Goal: Information Seeking & Learning: Learn about a topic

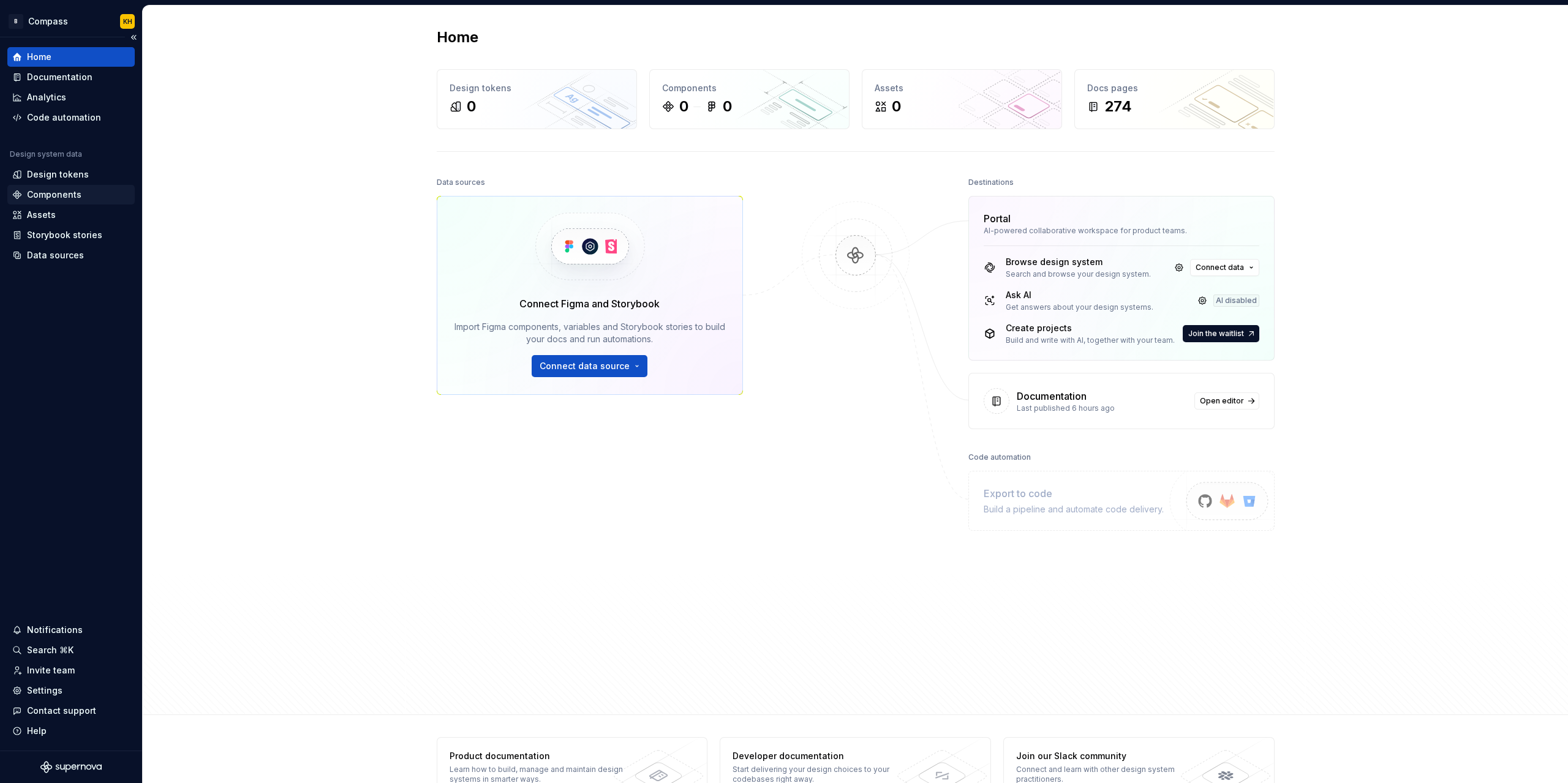
click at [55, 190] on div "Components" at bounding box center [55, 195] width 55 height 13
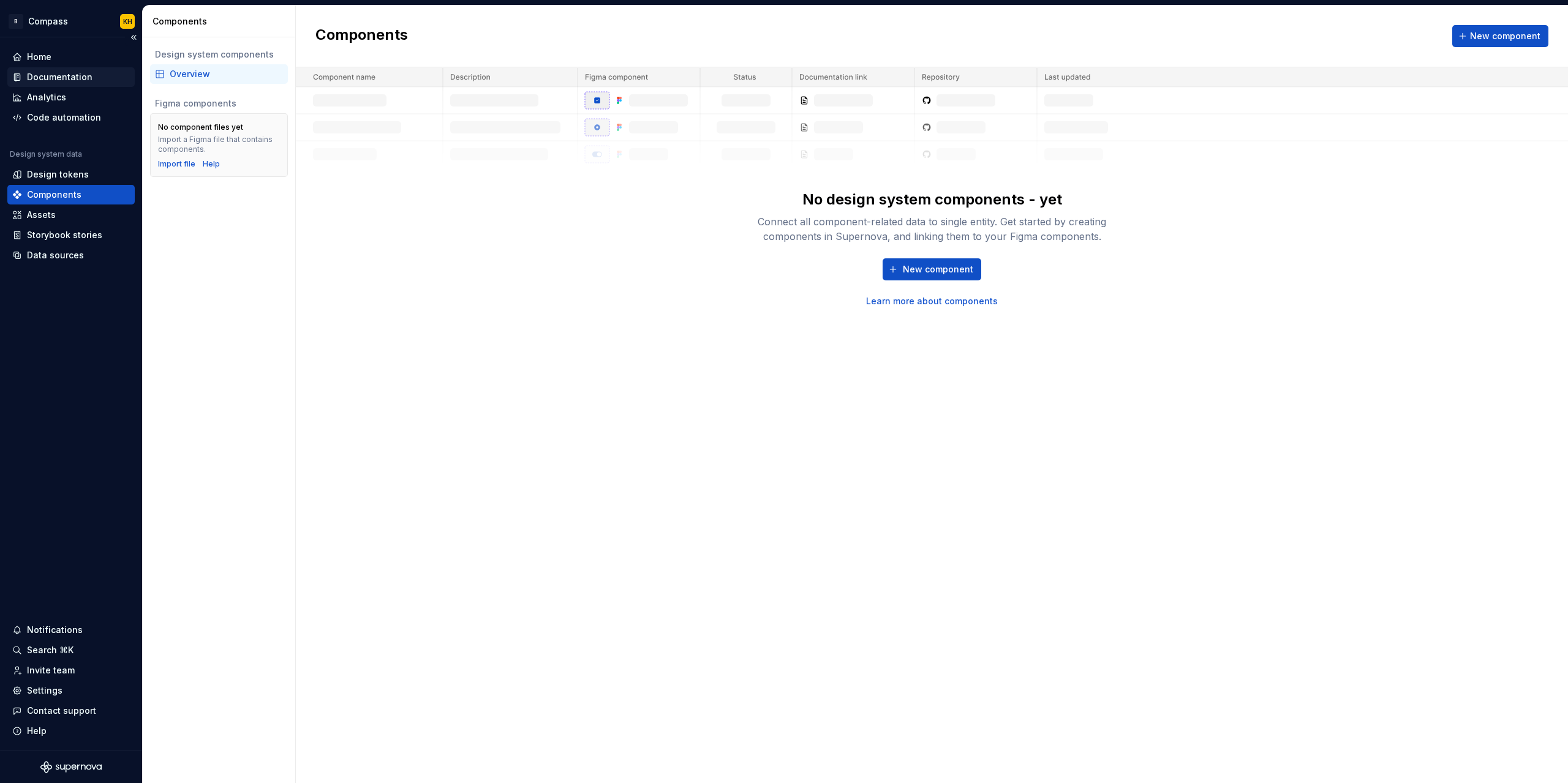
click at [55, 70] on div "Documentation" at bounding box center [71, 77] width 128 height 20
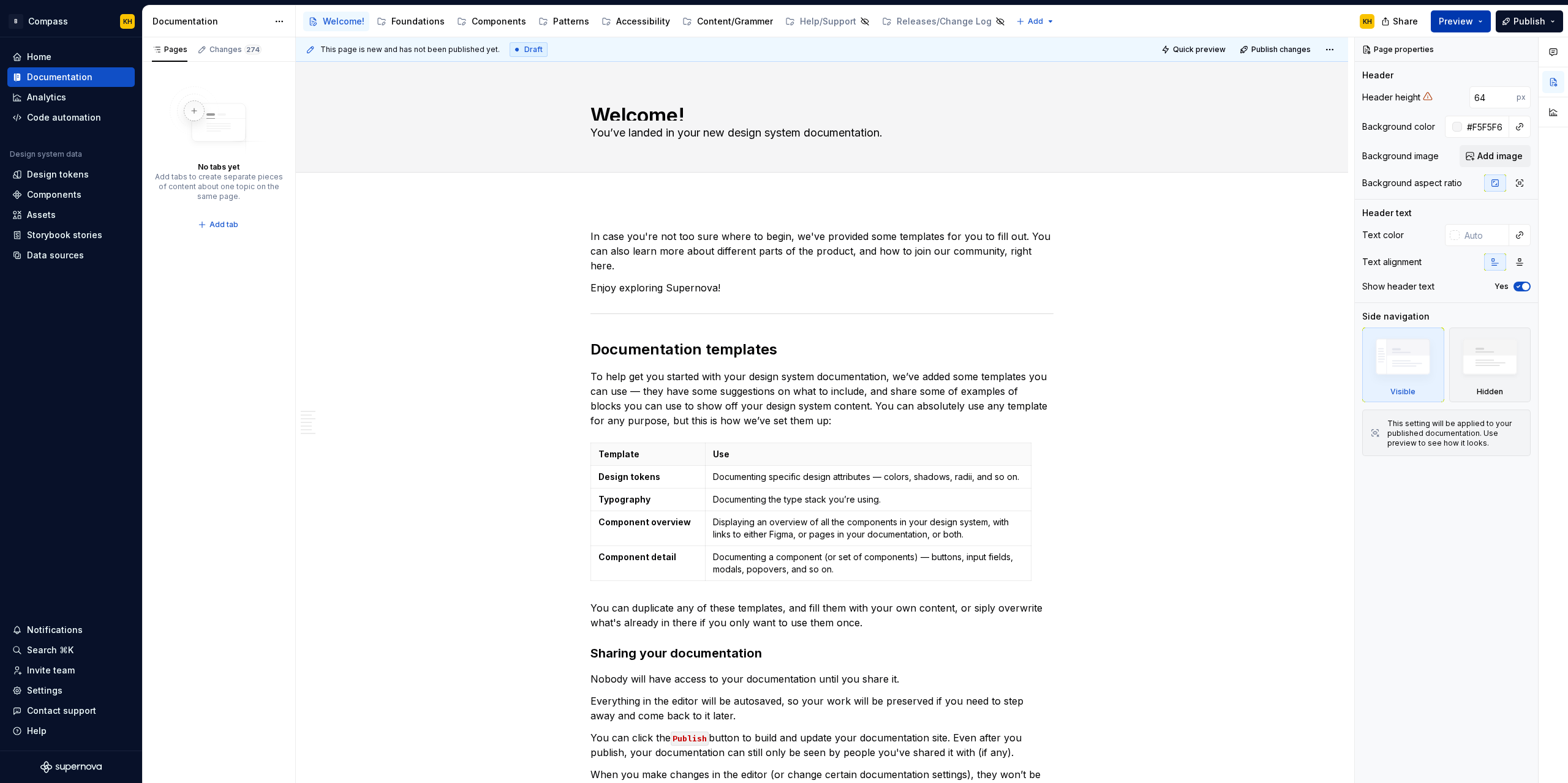
click at [1481, 16] on button "Preview" at bounding box center [1460, 21] width 60 height 22
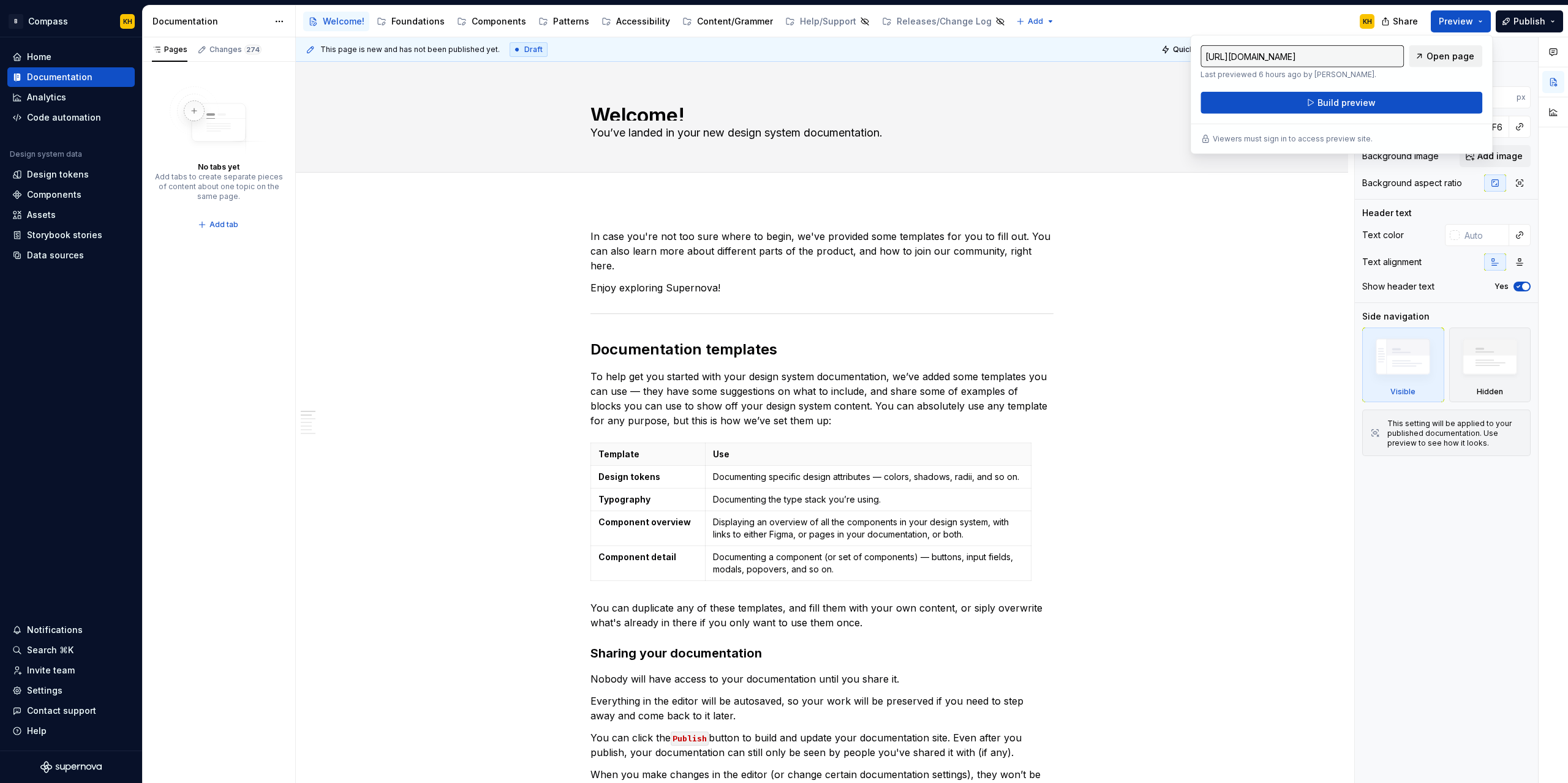
click at [1432, 49] on link "Open page" at bounding box center [1446, 56] width 74 height 22
drag, startPoint x: 1303, startPoint y: 76, endPoint x: 1311, endPoint y: 77, distance: 8.1
click at [1207, 75] on p "Last previewed 6 hours ago by [PERSON_NAME]." at bounding box center [1302, 74] width 204 height 10
click at [1314, 77] on p "Last previewed 6 hours ago by [PERSON_NAME]." at bounding box center [1302, 74] width 204 height 10
type textarea "*"
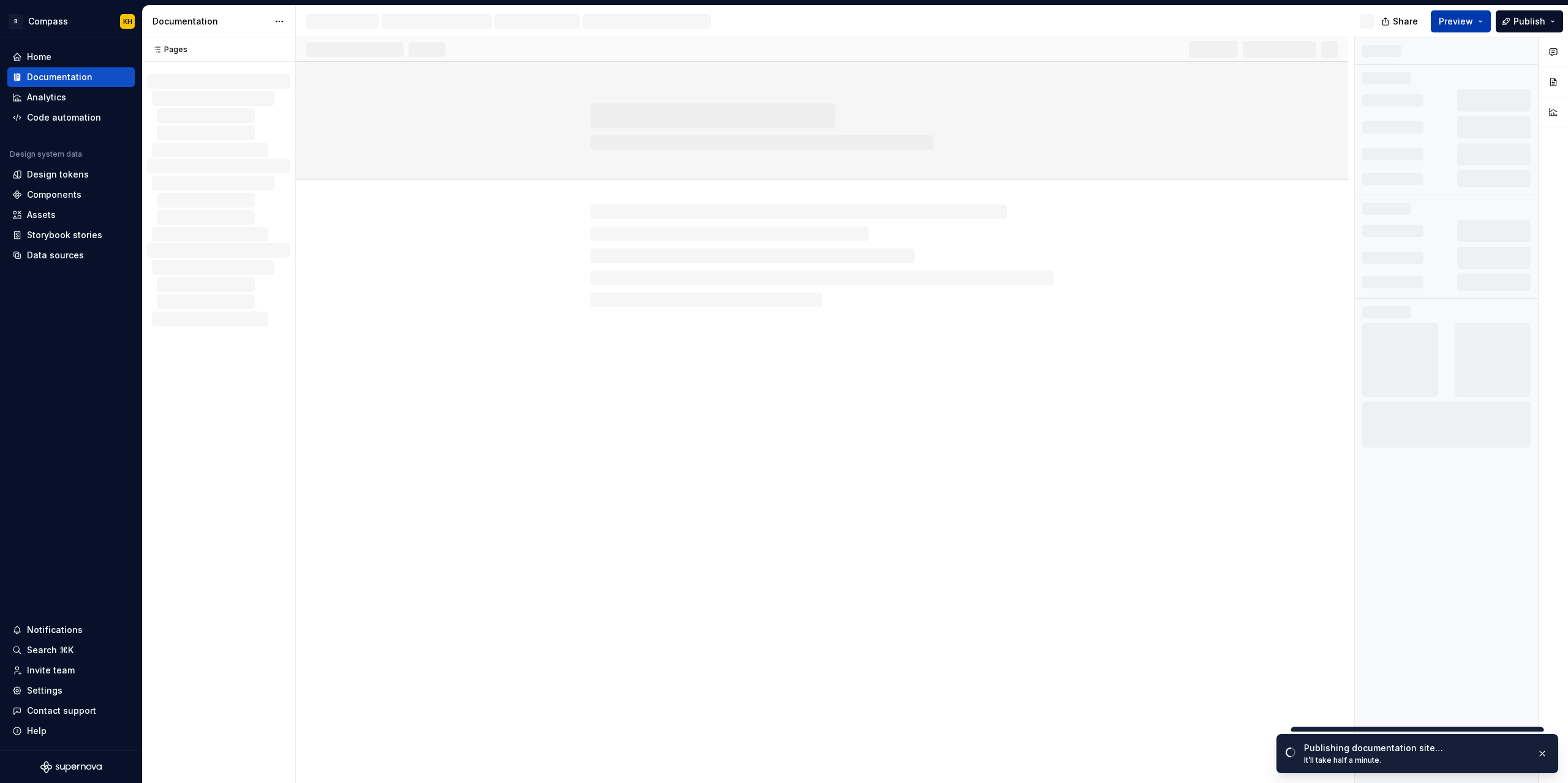
click at [1451, 16] on span "Preview" at bounding box center [1456, 21] width 35 height 13
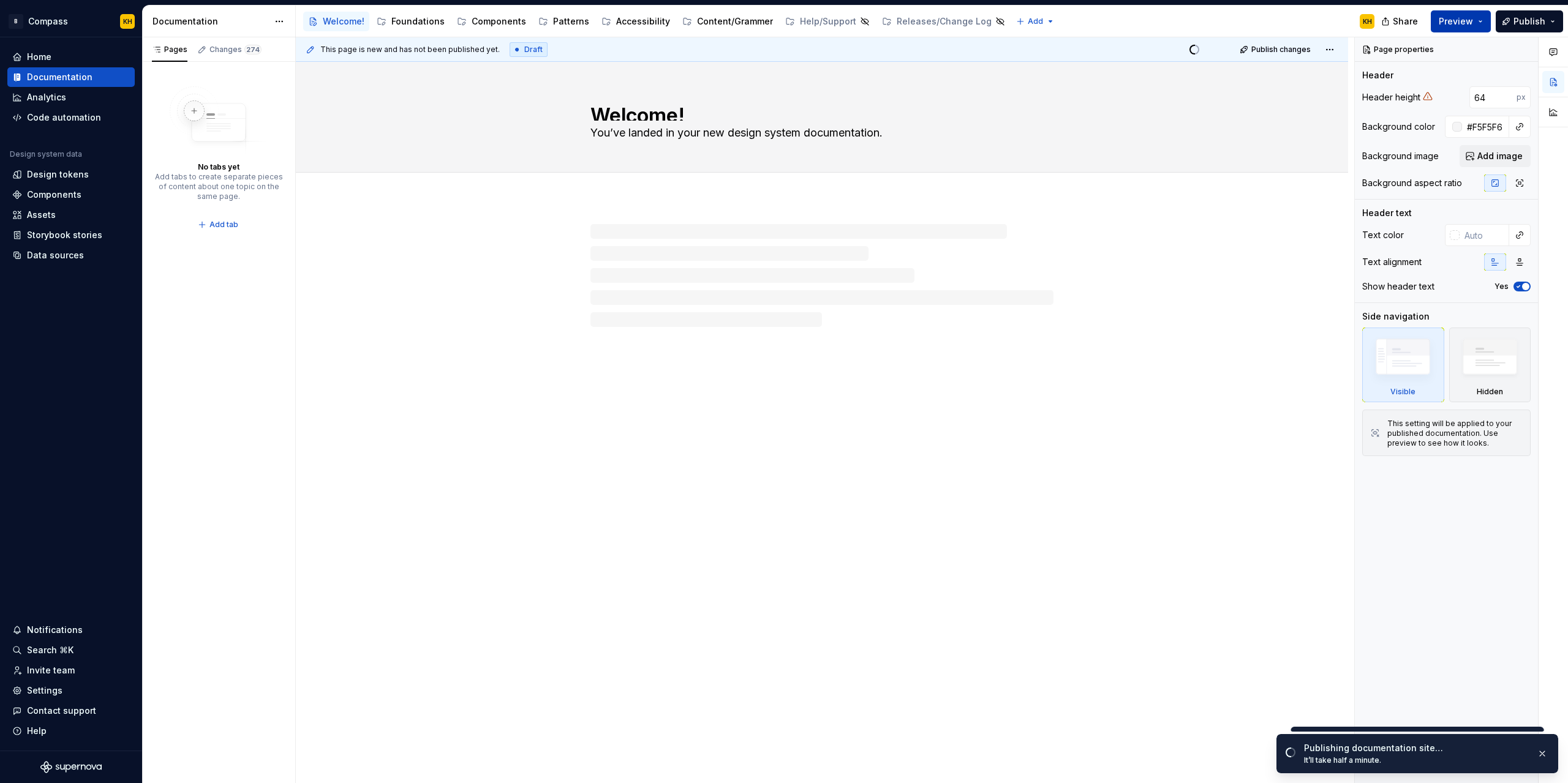
click at [1452, 19] on span "Preview" at bounding box center [1456, 21] width 35 height 13
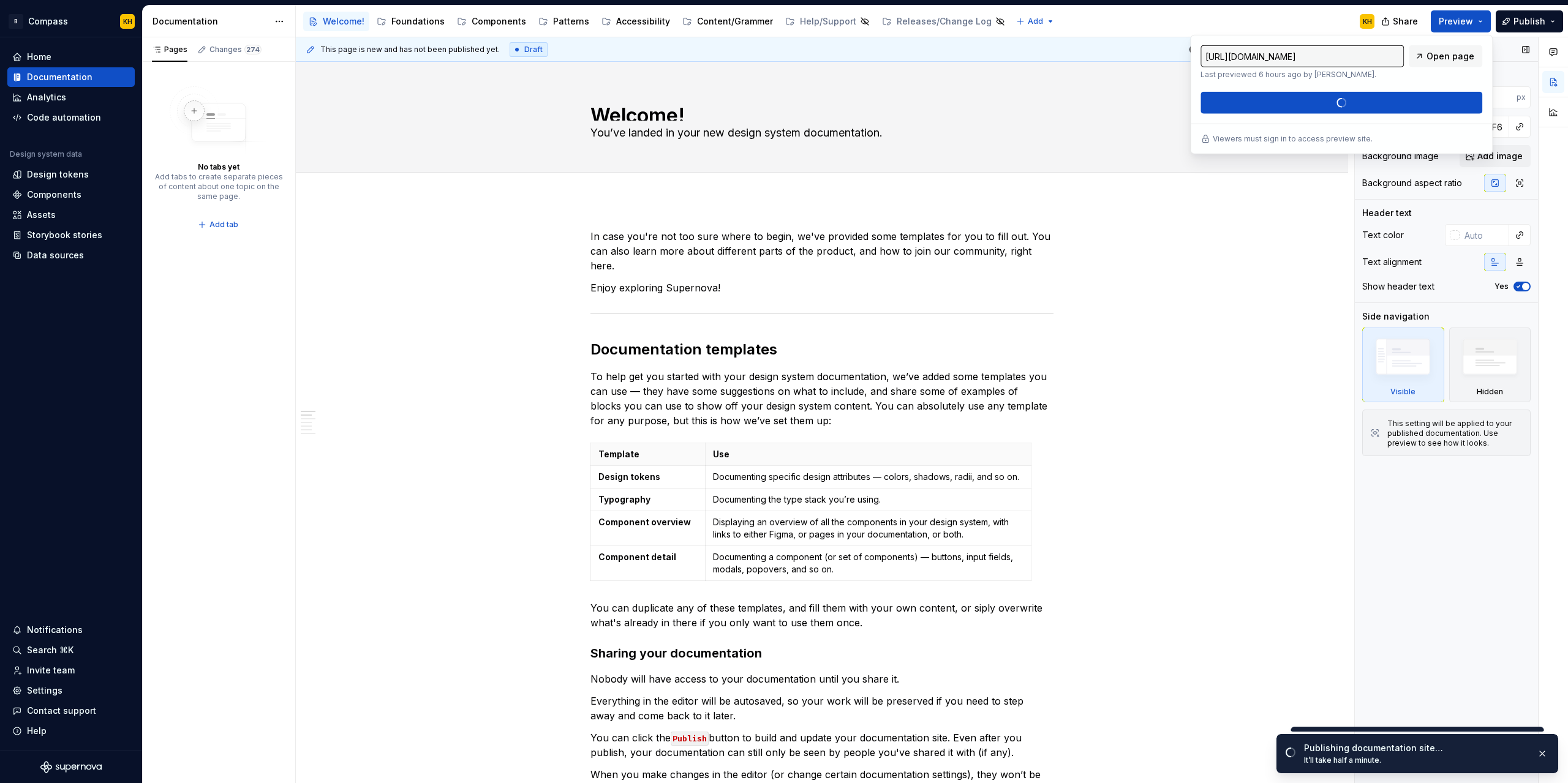
click at [1464, 600] on div "Page properties Header Header height 64 px Background color #F5F5F6 Background …" at bounding box center [1446, 411] width 183 height 746
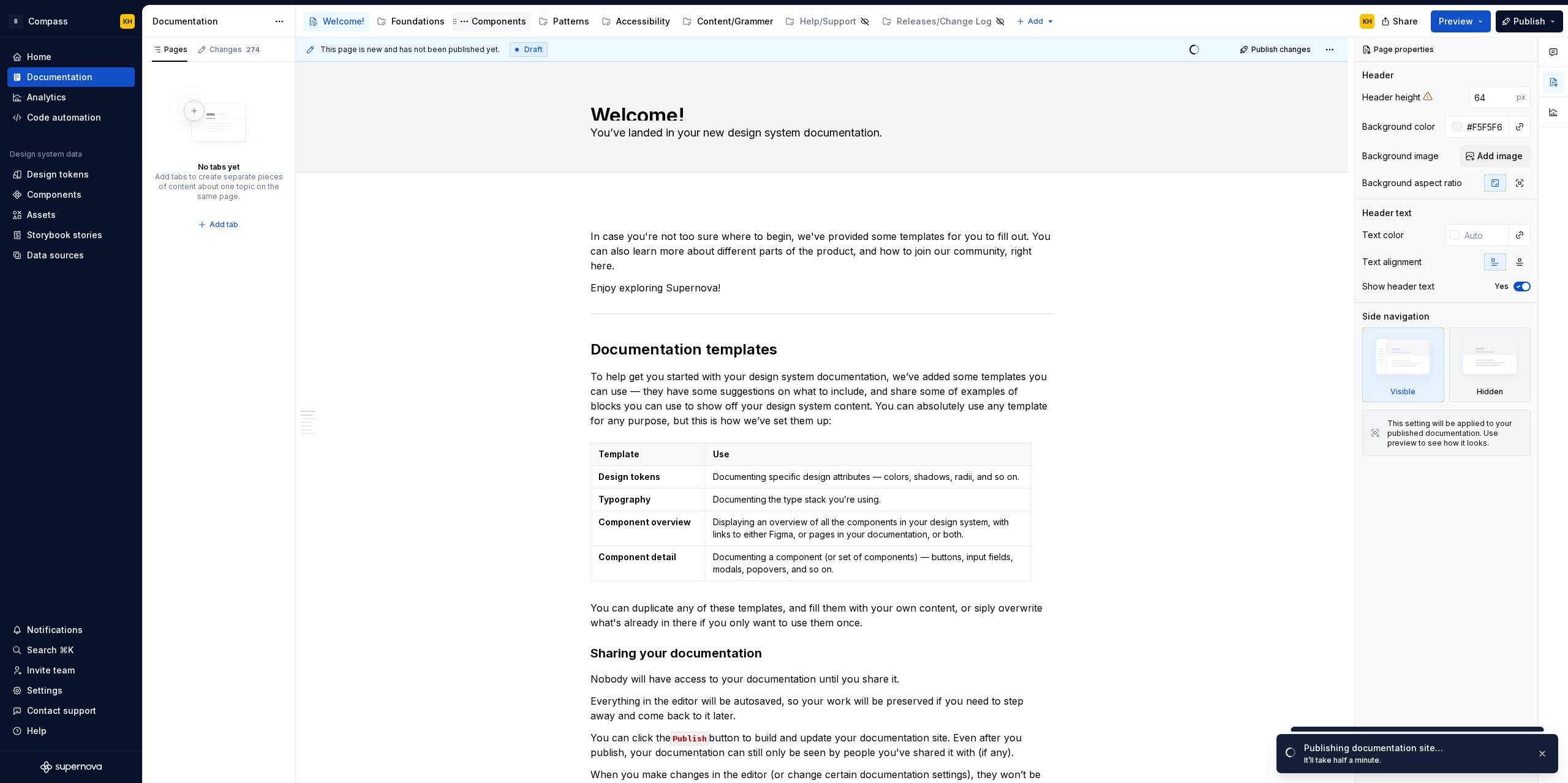
click at [501, 19] on div "Components" at bounding box center [499, 21] width 55 height 13
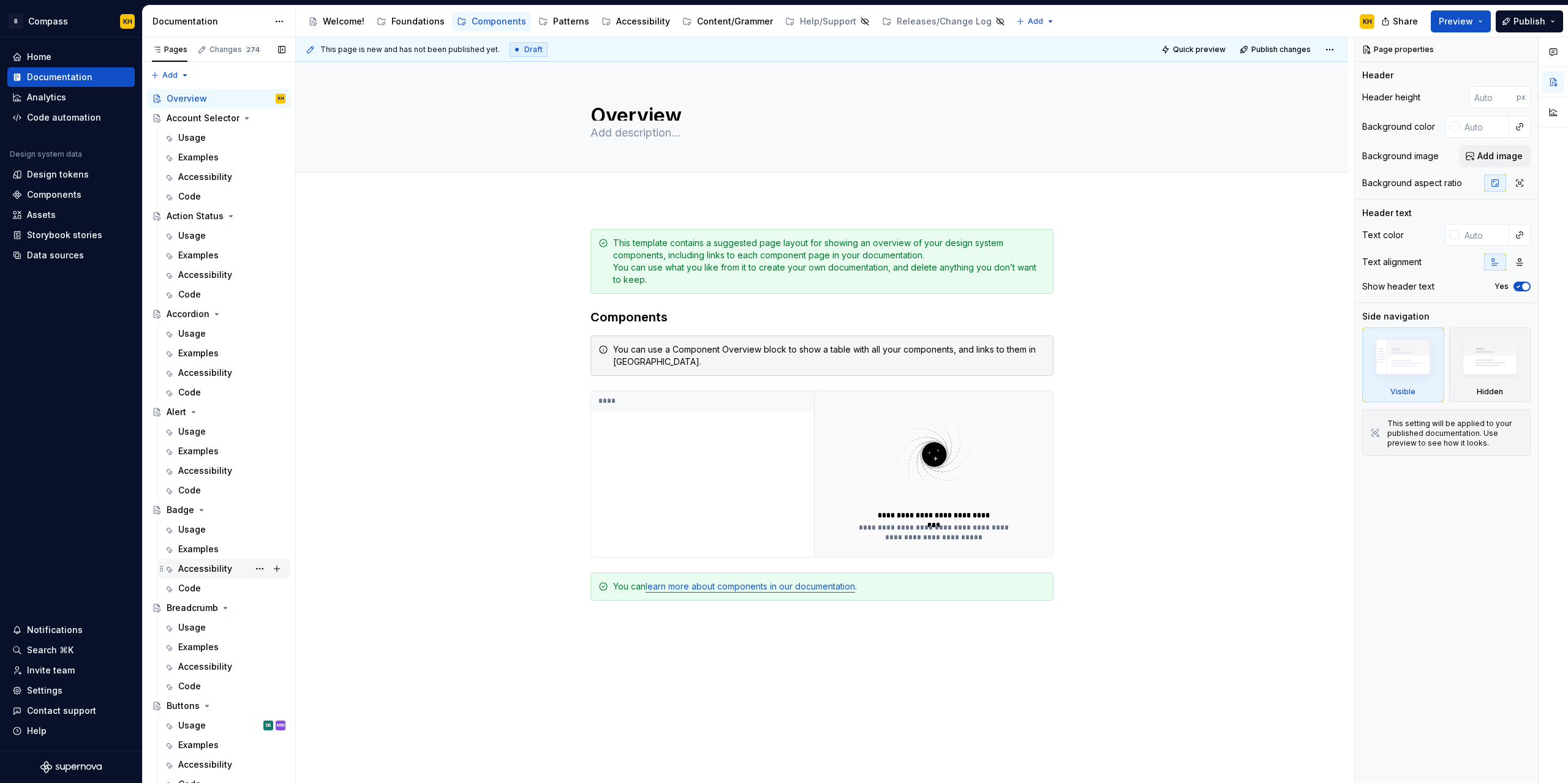
scroll to position [184, 0]
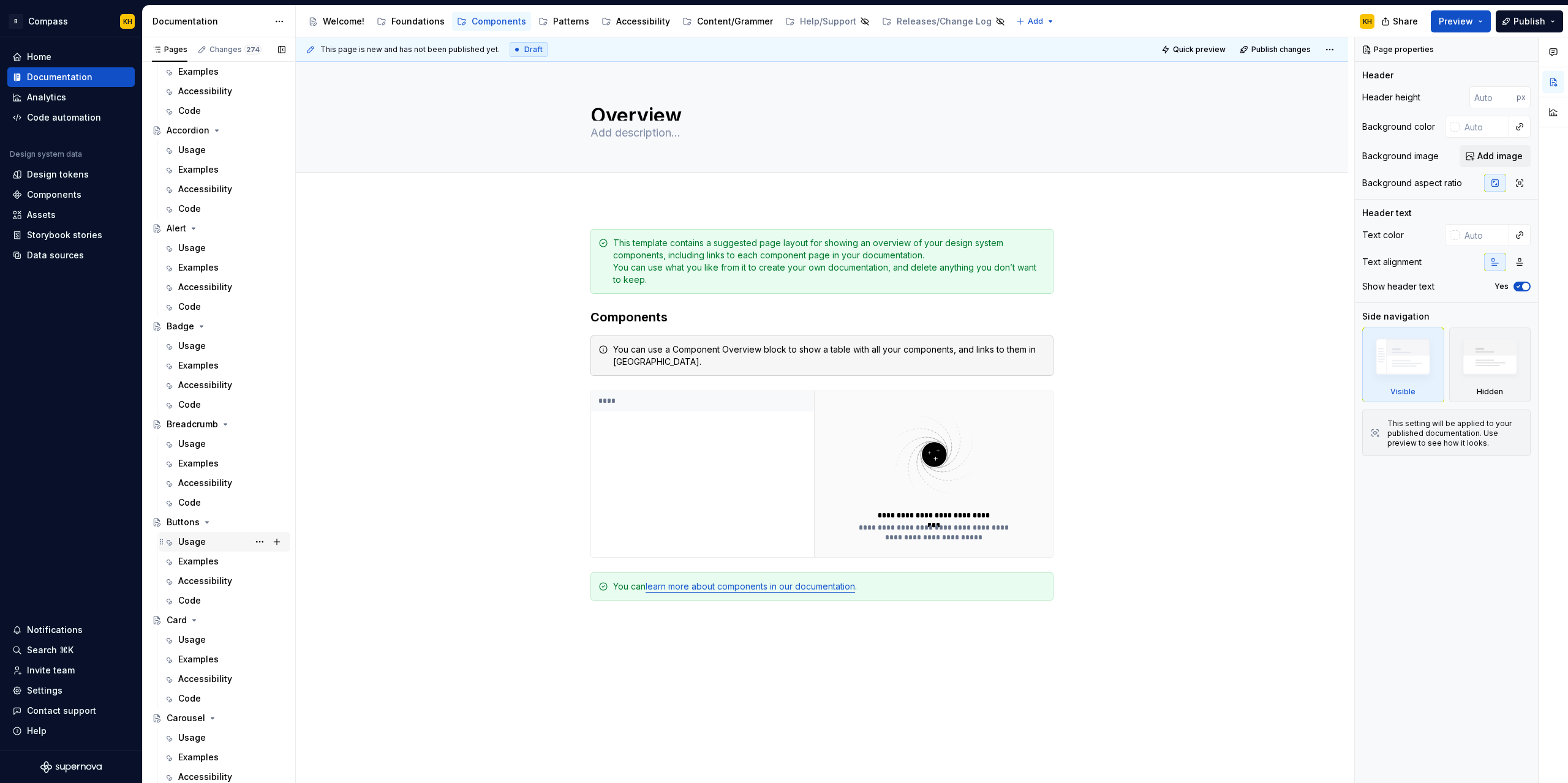
click at [208, 542] on div "Usage DB MW" at bounding box center [232, 541] width 107 height 17
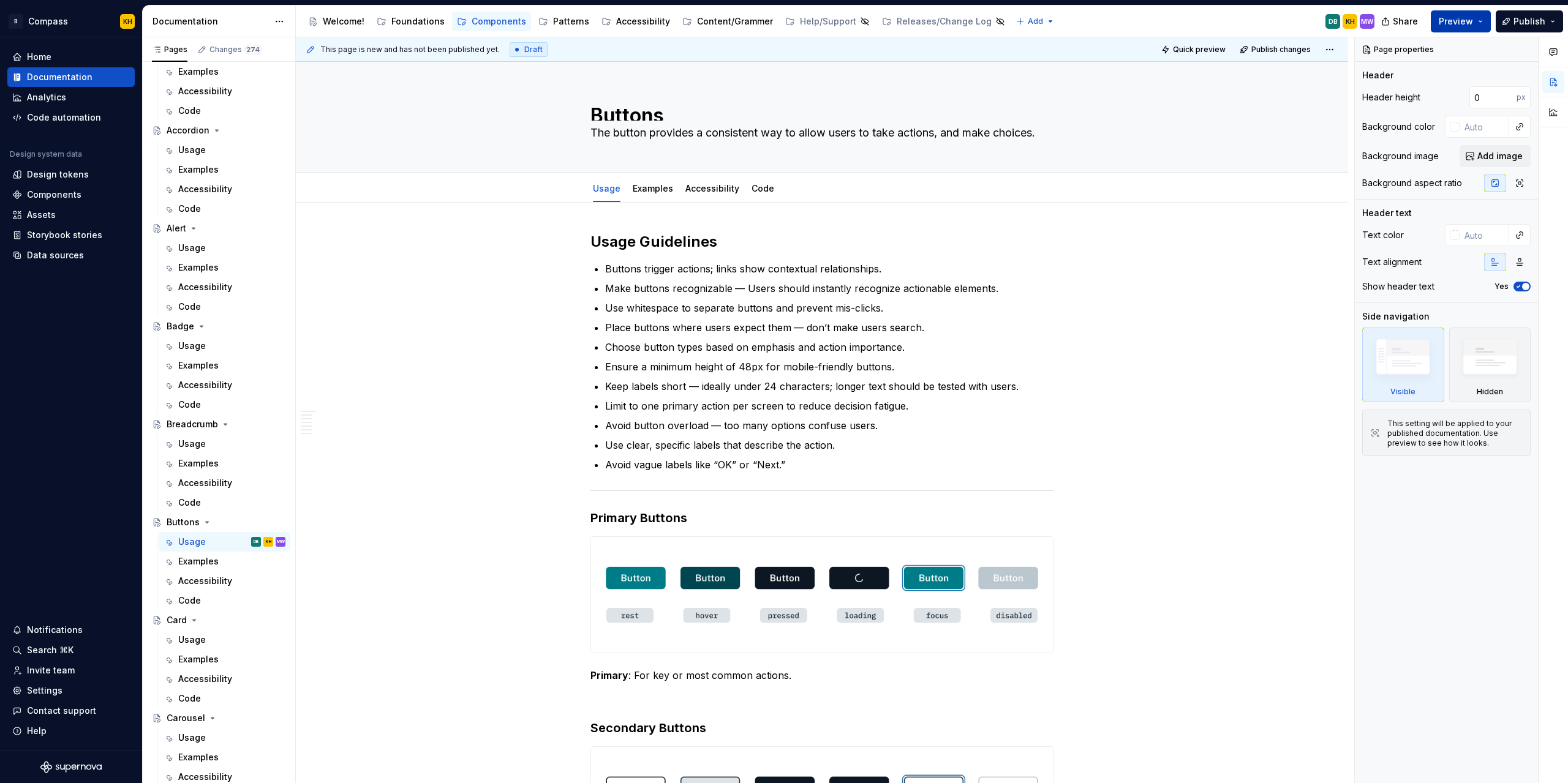
click at [1457, 19] on span "Preview" at bounding box center [1456, 21] width 35 height 13
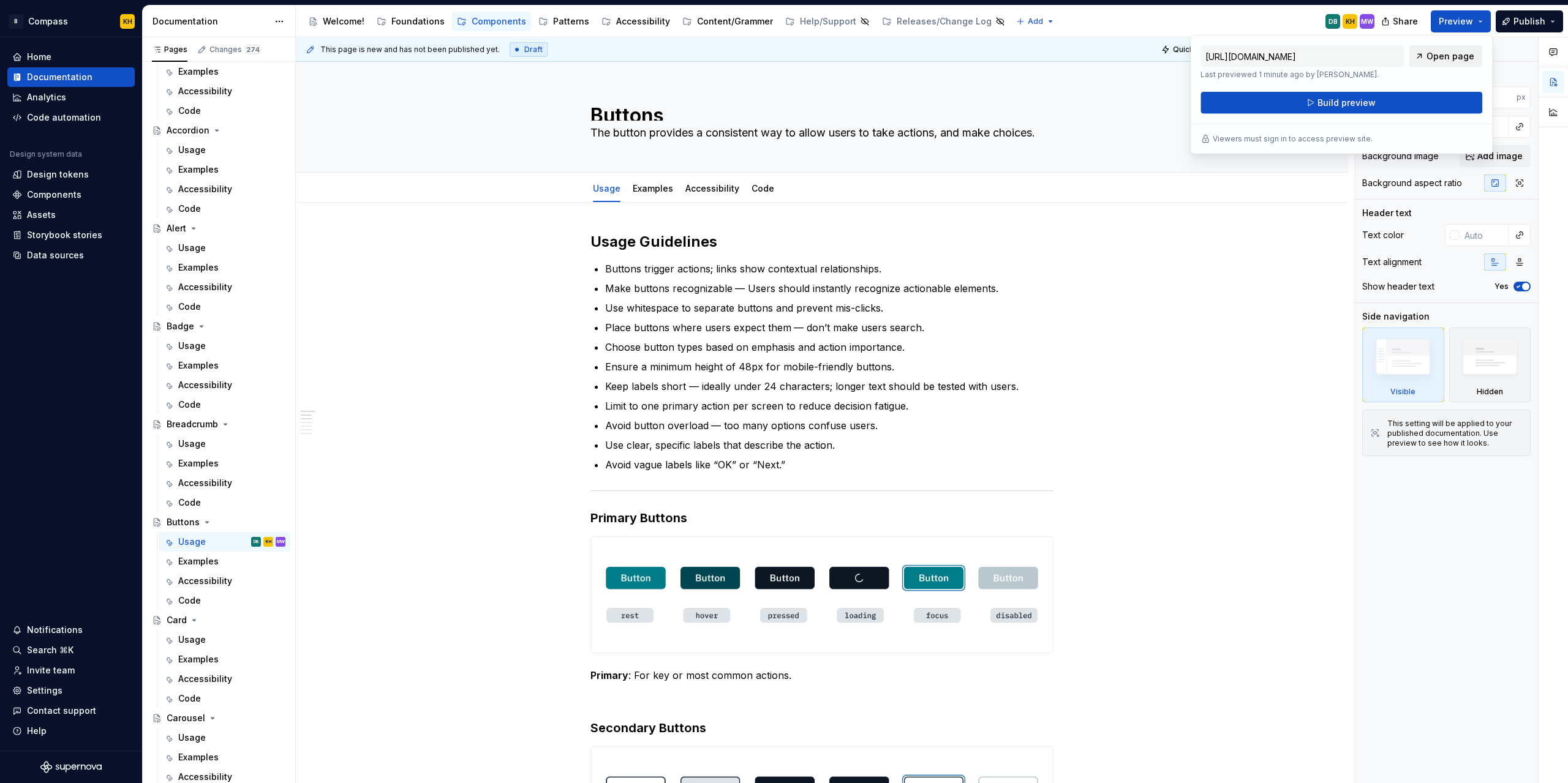
click at [1442, 59] on span "Open page" at bounding box center [1450, 56] width 48 height 13
type textarea "*"
